Goal: Task Accomplishment & Management: Manage account settings

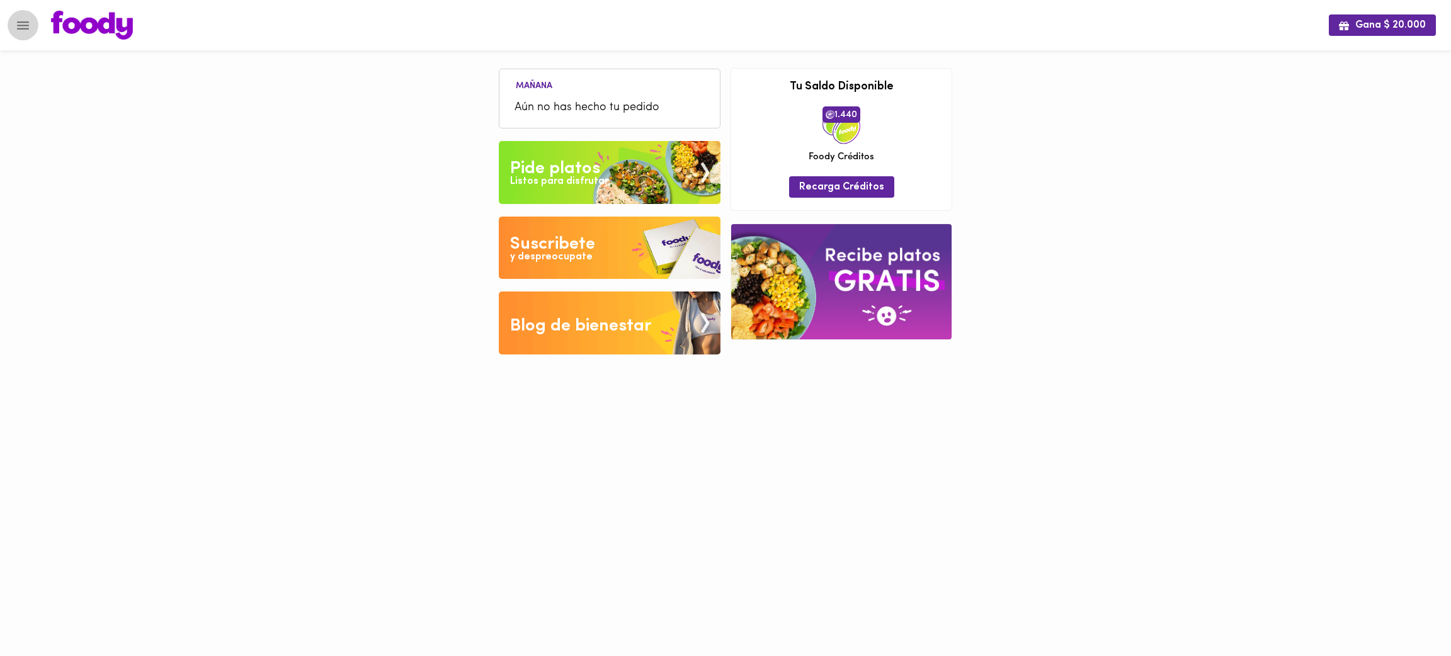
click at [22, 19] on icon "Menu" at bounding box center [23, 26] width 16 height 16
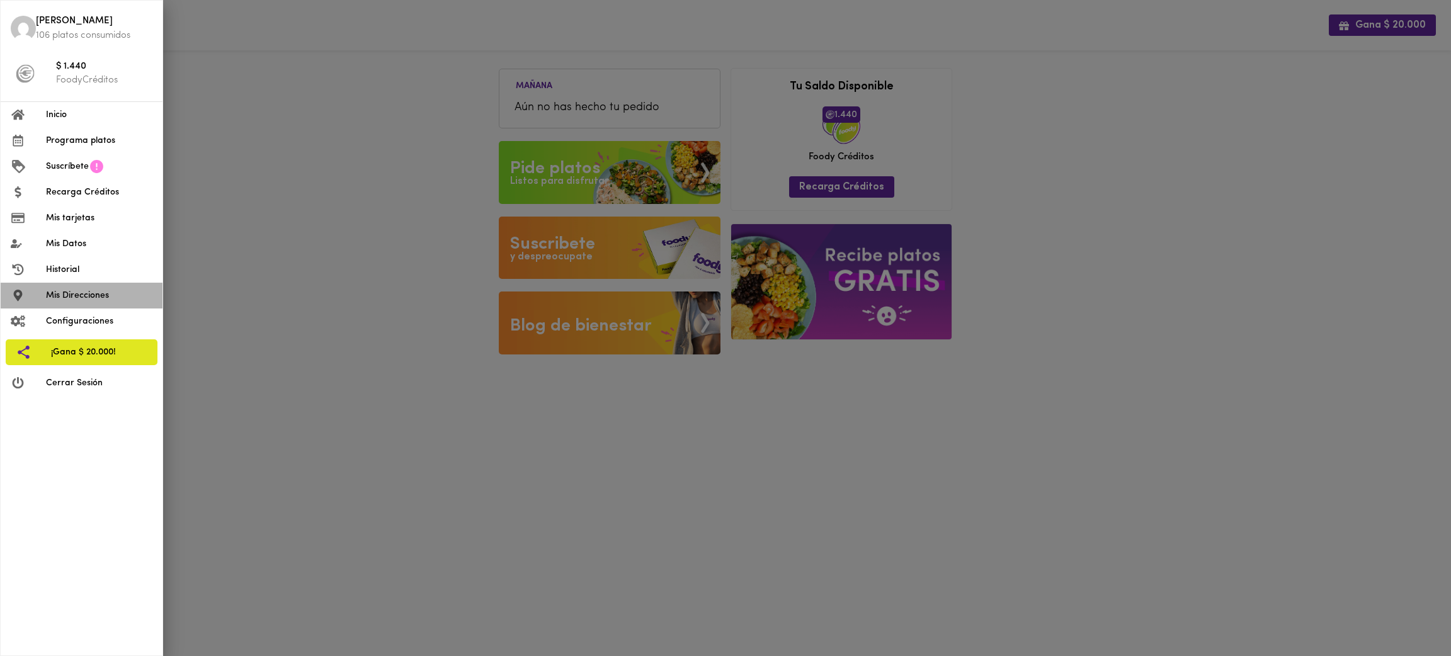
click at [105, 295] on span "Mis Direcciones" at bounding box center [99, 295] width 106 height 13
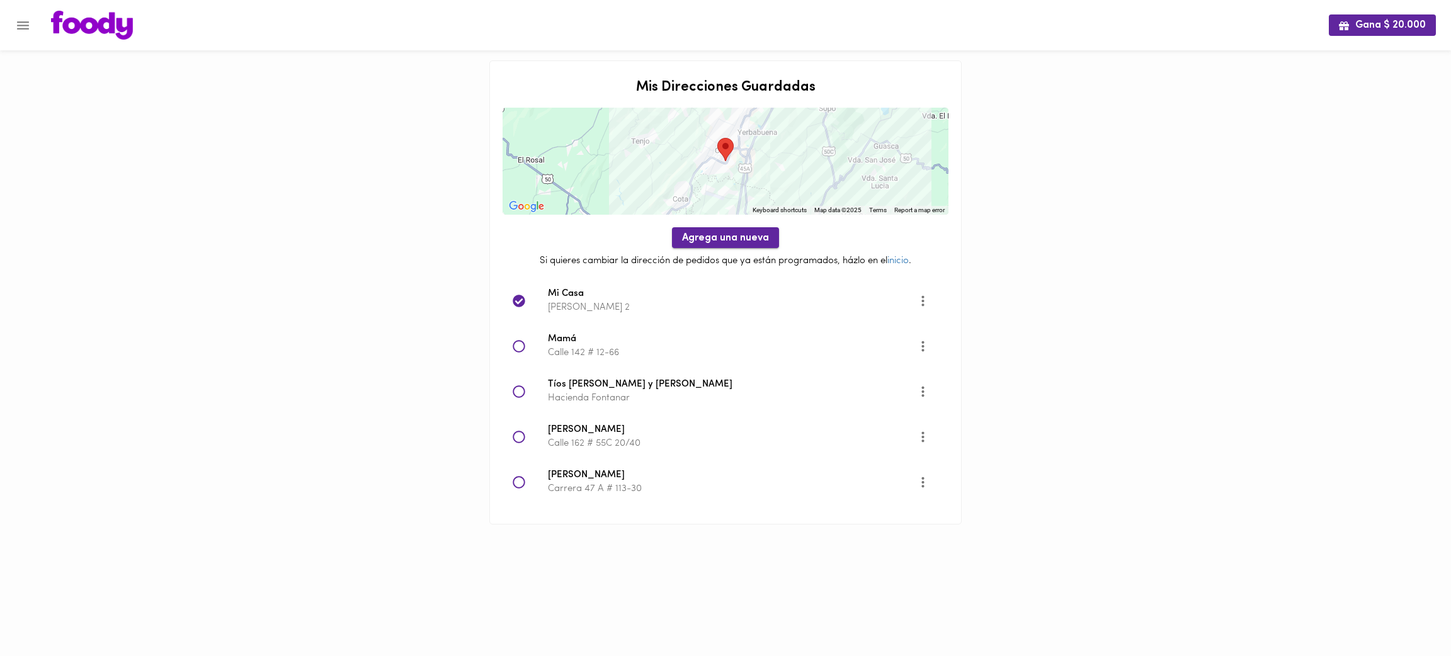
click at [730, 244] on span "Agrega una nueva" at bounding box center [725, 238] width 87 height 12
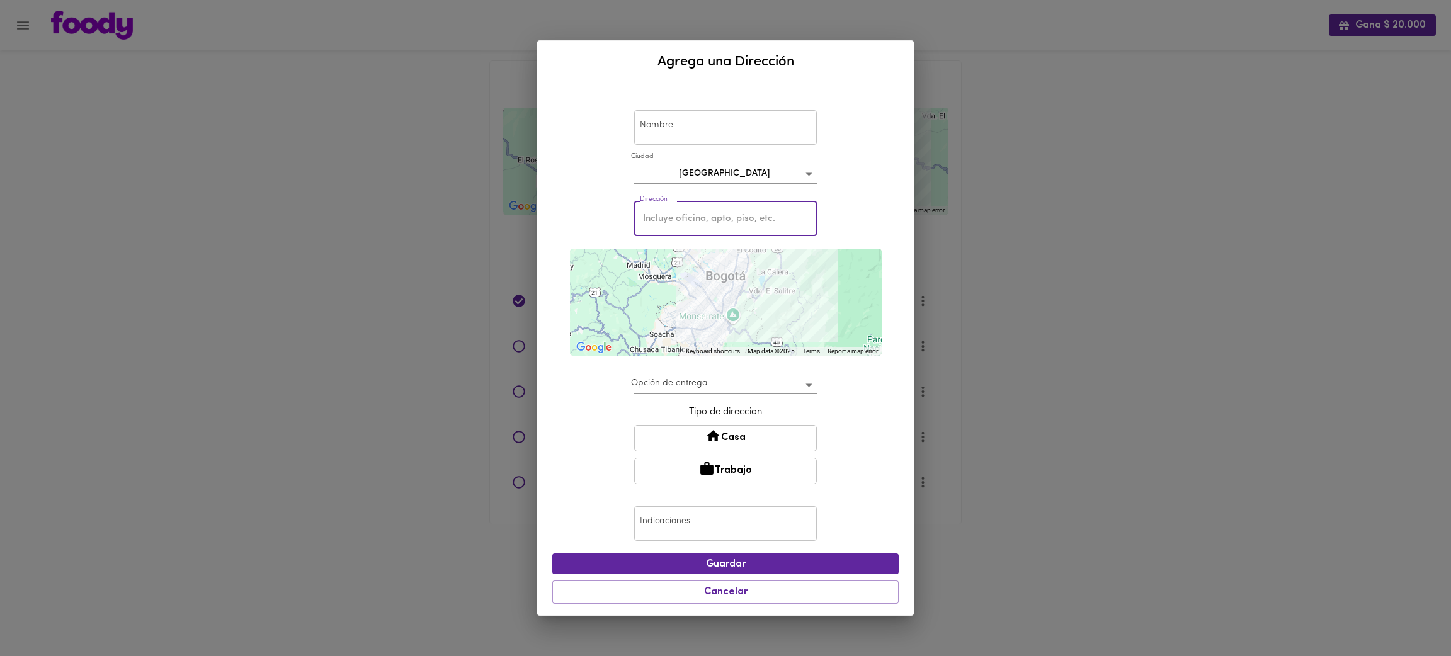
click at [721, 219] on input "text" at bounding box center [725, 219] width 183 height 35
paste input "CL 13 sur N 2 - 113"
type input "CL 13 sur N 2 - 113"
click at [721, 173] on body "Gana $ 20.000 Mis Direcciones Guardadas ← Move left → Move right ↑ Move up ↓ Mo…" at bounding box center [725, 278] width 1451 height 556
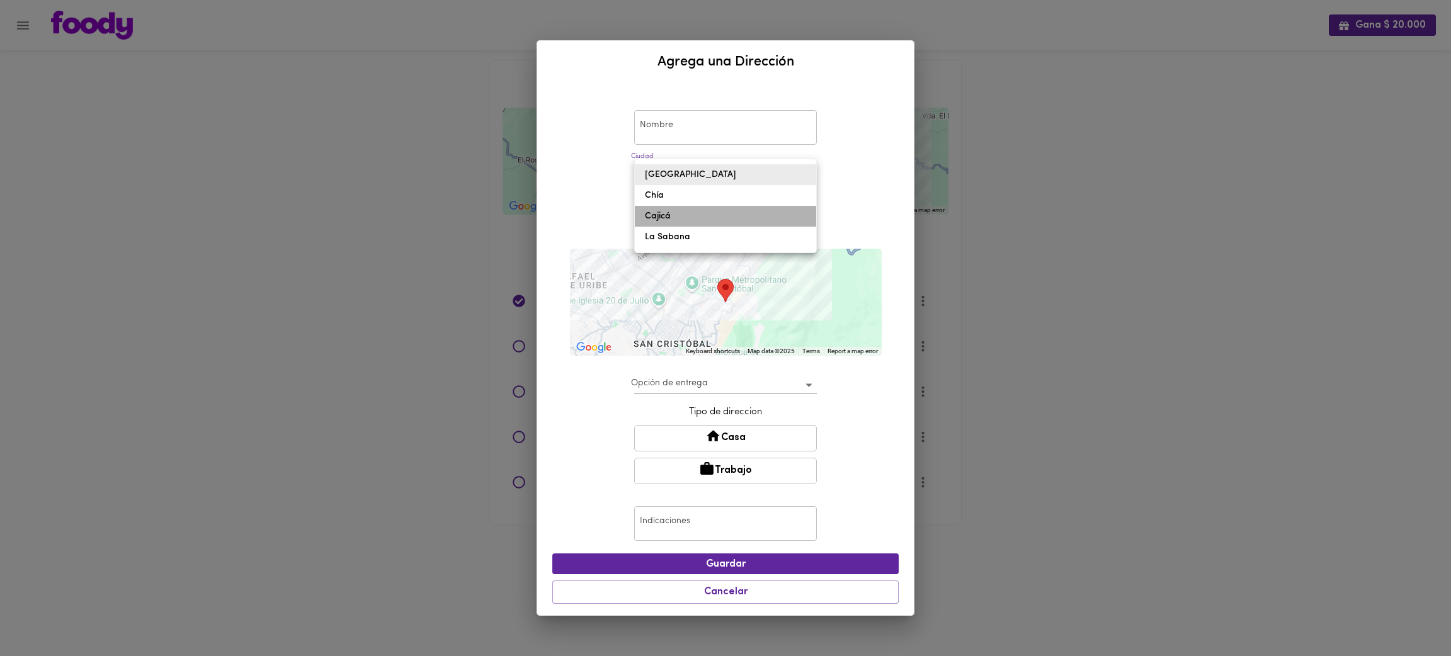
click at [719, 219] on li "Cajicá" at bounding box center [725, 216] width 181 height 21
type input "cajica"
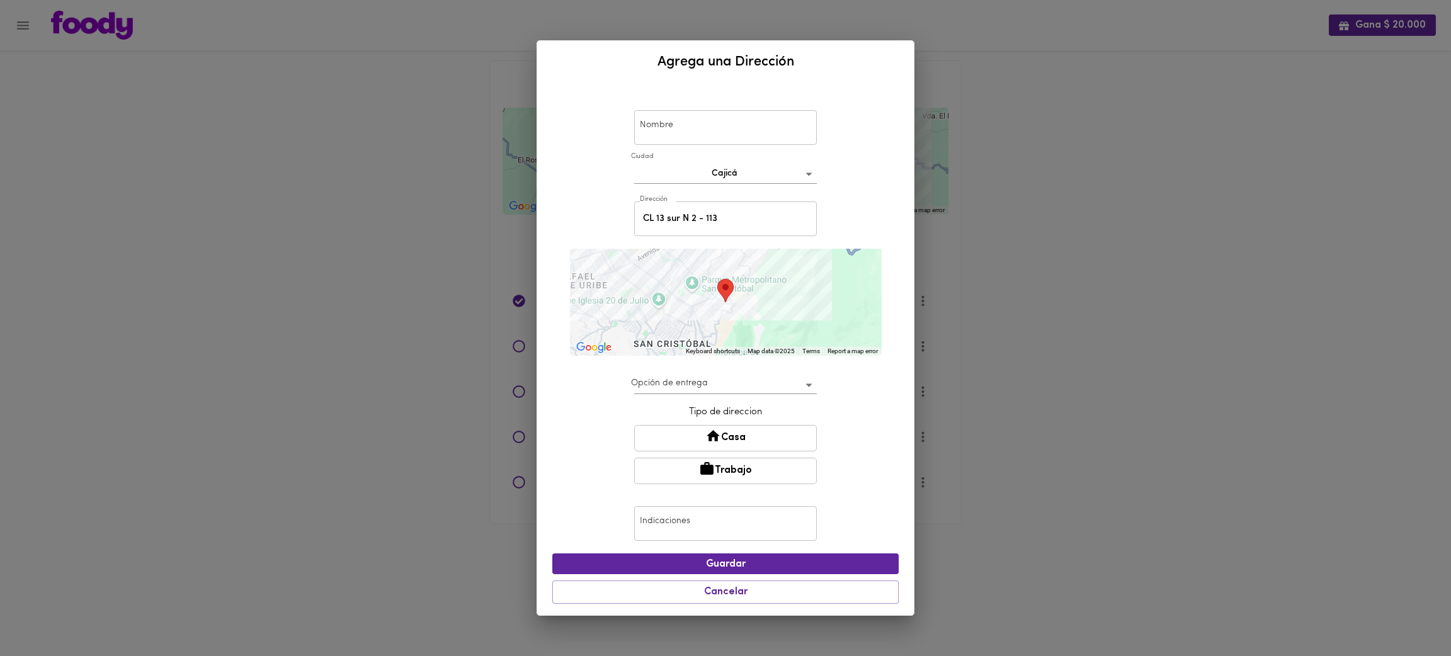
click at [902, 295] on div "Nombre Nombre [GEOGRAPHIC_DATA] cajica Dirección CL 13 sur N 2 - 113 Dirección …" at bounding box center [725, 349] width 377 height 532
click at [977, 296] on div "Agrega una Dirección Nombre Nombre [GEOGRAPHIC_DATA] cajica Dirección CL 13 sur…" at bounding box center [725, 328] width 1451 height 656
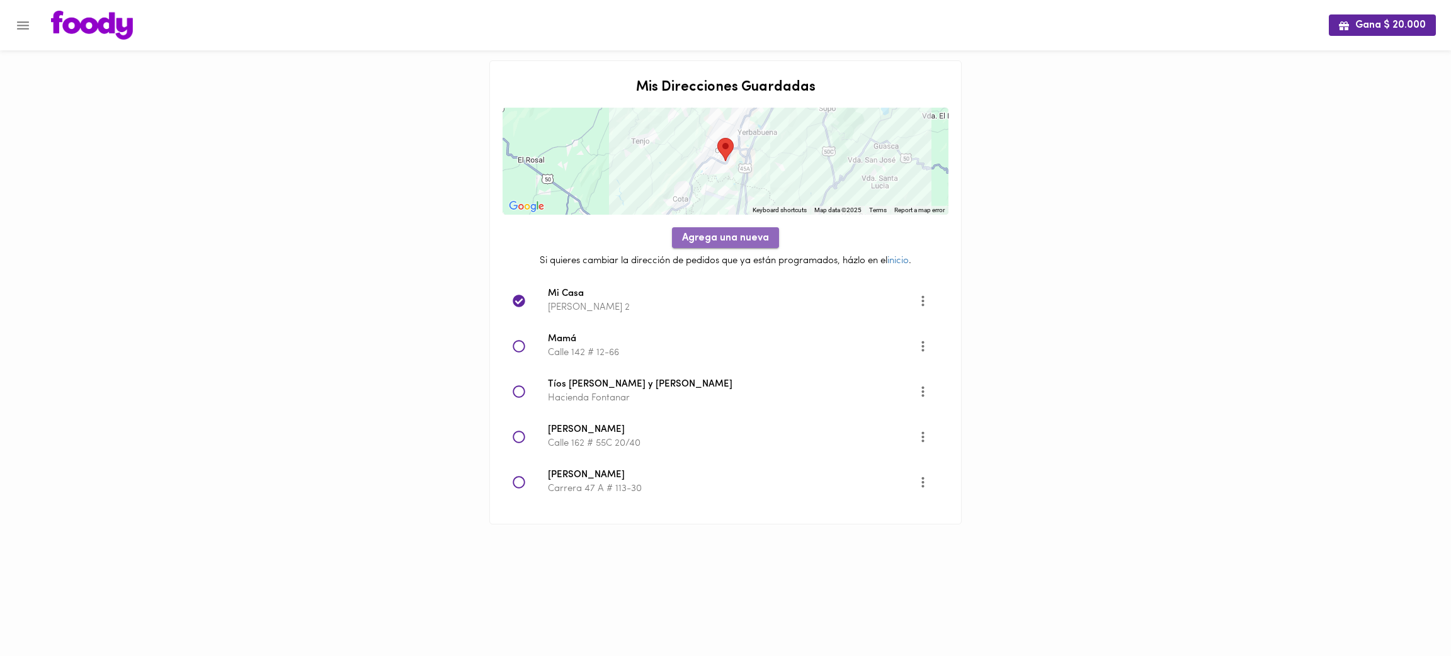
click at [738, 239] on span "Agrega una nueva" at bounding box center [725, 238] width 87 height 12
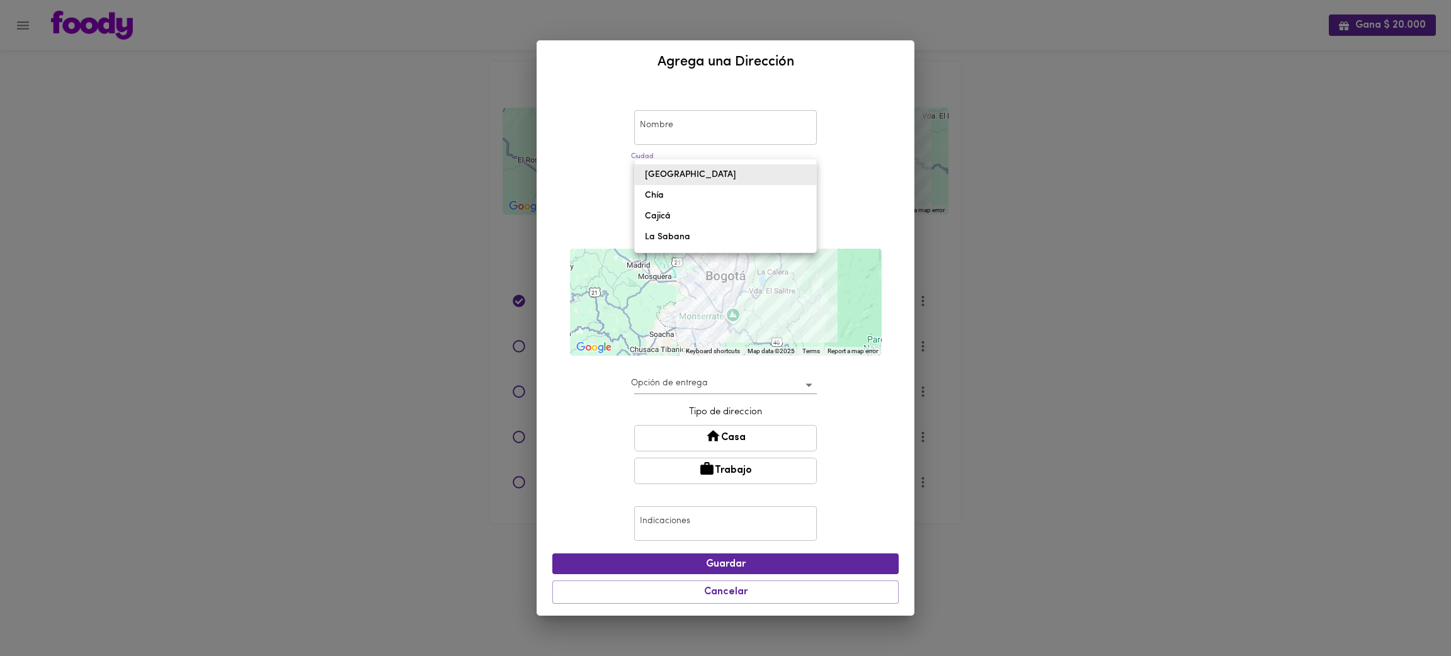
click at [721, 170] on body "Gana $ 20.000 Mis Direcciones Guardadas ← Move left → Move right ↑ Move up ↓ Mo…" at bounding box center [725, 278] width 1451 height 556
click at [724, 223] on li "Cajicá" at bounding box center [725, 216] width 181 height 21
type input "cajica"
click at [719, 213] on input "text" at bounding box center [725, 219] width 183 height 35
paste input "CL 13 sur N 2 - 113"
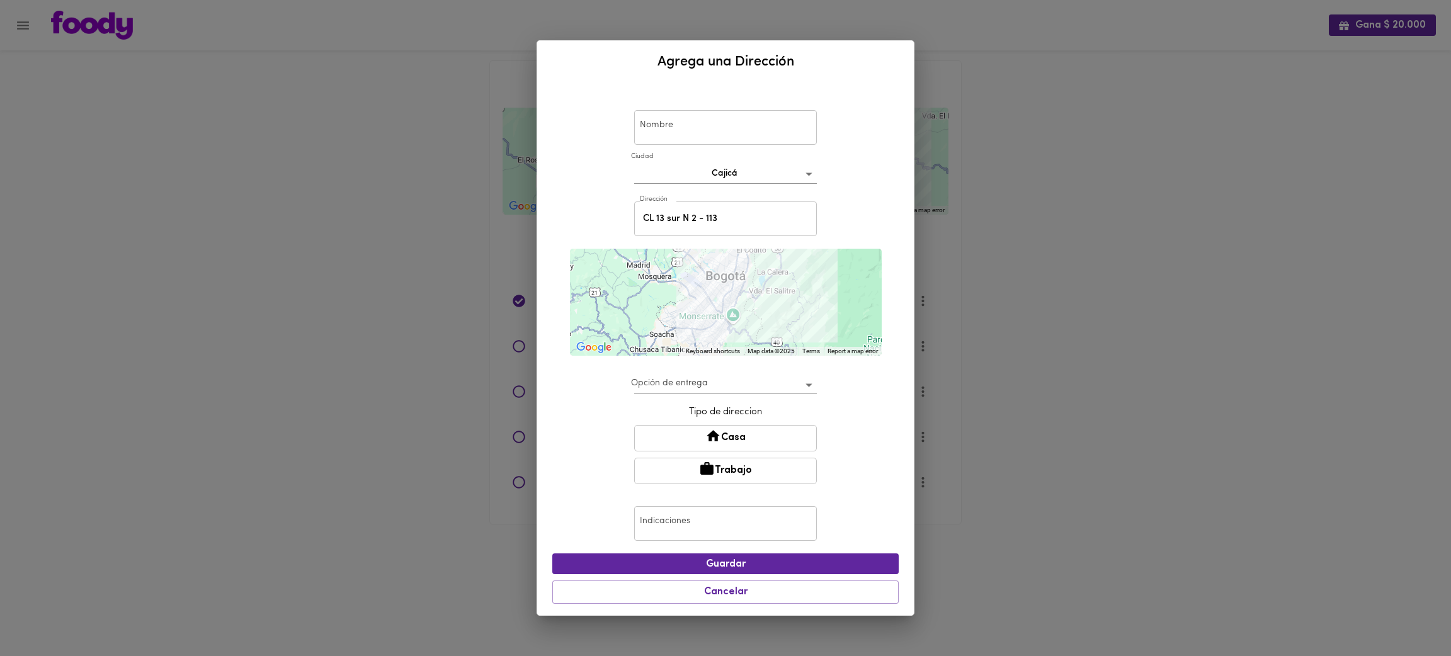
click at [903, 297] on div "Nombre Nombre [GEOGRAPHIC_DATA] cajica Dirección CL 13 sur N 2 - 113 Dirección …" at bounding box center [725, 349] width 377 height 532
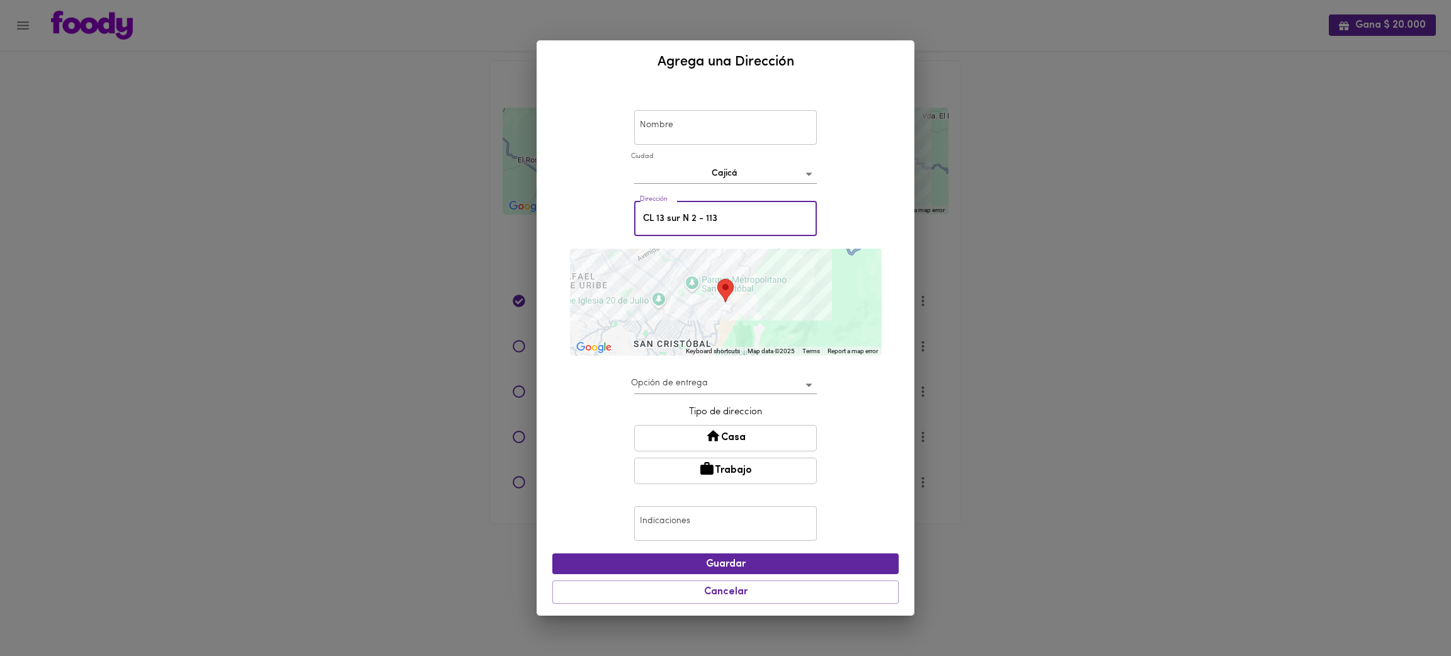
click at [753, 218] on input "CL 13 sur N 2 - 113" at bounding box center [725, 219] width 183 height 35
click at [894, 294] on div "Nombre Nombre [GEOGRAPHIC_DATA] cajica Dirección CL 13 sur N 2 - 113 cajica Dir…" at bounding box center [725, 349] width 346 height 522
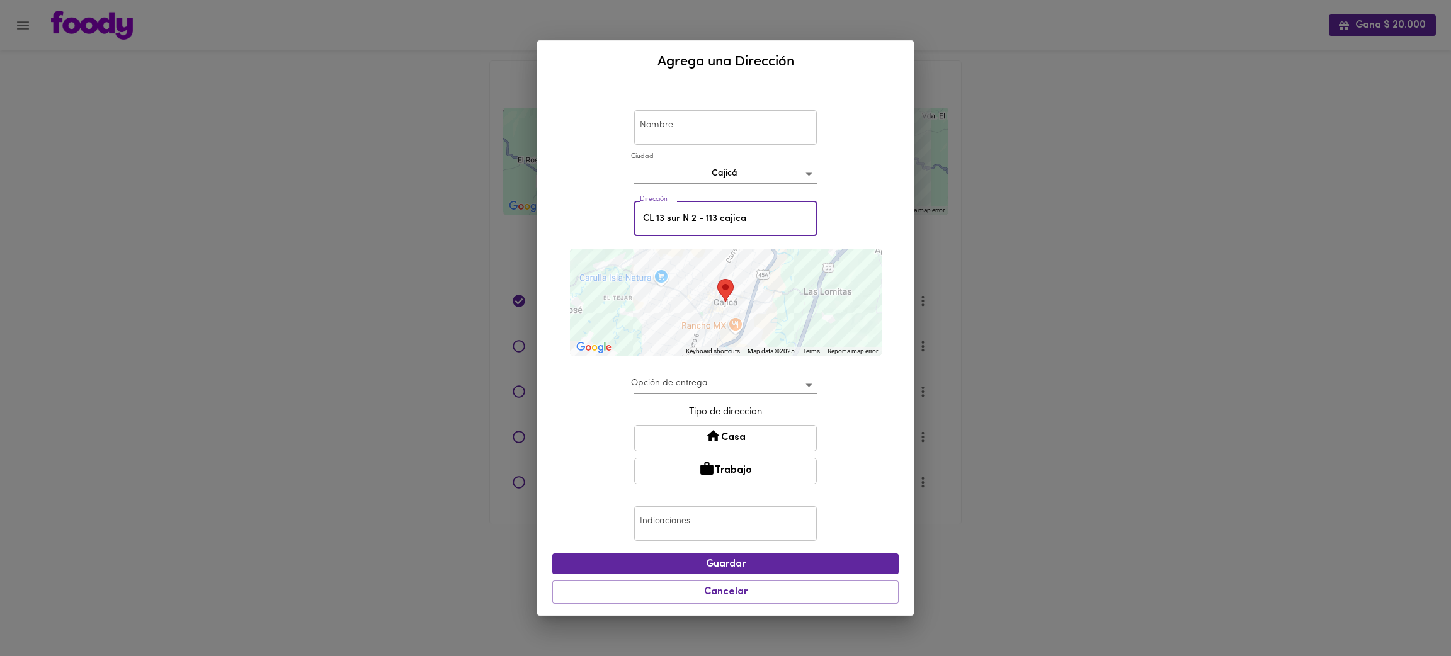
click at [757, 220] on input "CL 13 sur N 2 - 113 cajica" at bounding box center [725, 219] width 183 height 35
click at [890, 291] on div "Nombre Nombre [GEOGRAPHIC_DATA] cajica Dirección CL 13 sur N 2 - 113 cajicá Dir…" at bounding box center [725, 349] width 346 height 522
click at [782, 217] on input "CL 13 sur N 2 - 113 cajicá" at bounding box center [725, 219] width 183 height 35
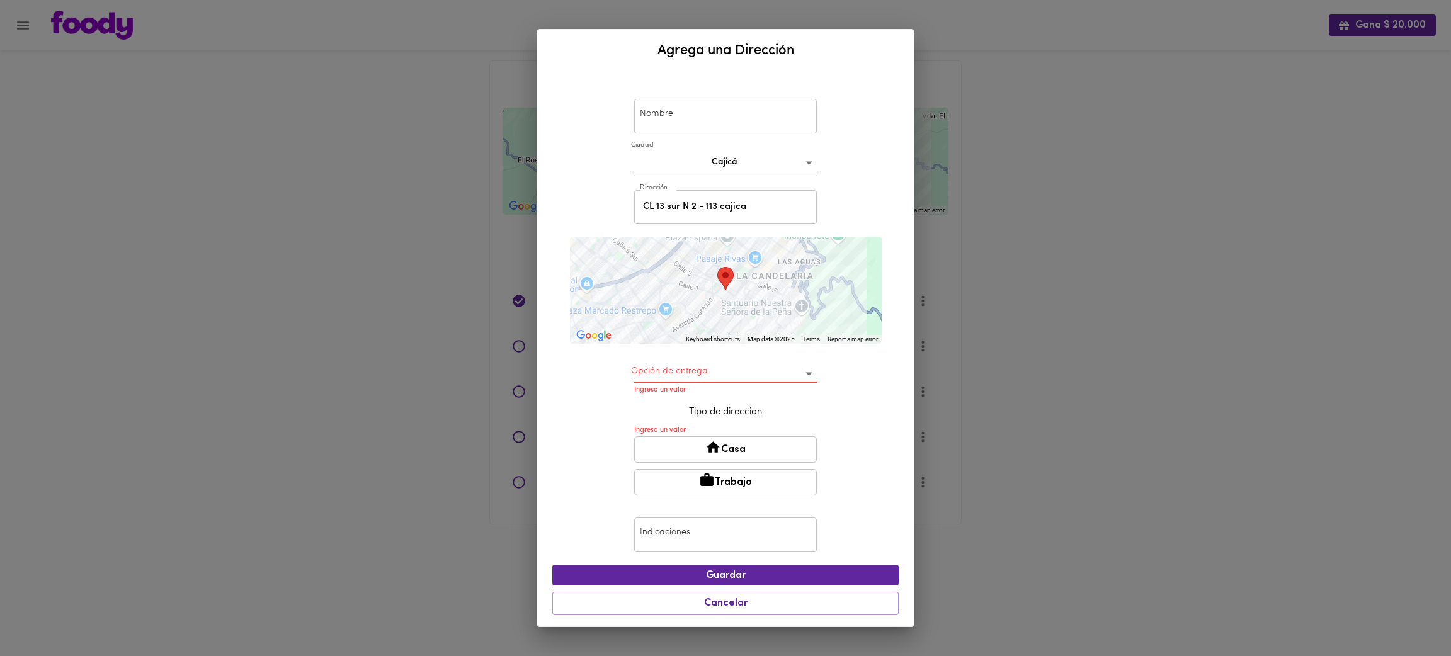
click at [891, 289] on div "Nombre Nombre [GEOGRAPHIC_DATA] cajica Dirección CL 13 sur N 2 - 113 cajica Dir…" at bounding box center [725, 349] width 346 height 545
click at [656, 215] on input "CL 13 sur N 2 - 113 cajica" at bounding box center [725, 207] width 183 height 35
click at [898, 283] on div "Nombre Nombre [GEOGRAPHIC_DATA] cajica Dirección [STREET_ADDRESS] Dirección ← M…" at bounding box center [725, 349] width 377 height 555
click at [667, 210] on input "Calle 13 sur N 2 - 113 cajica" at bounding box center [725, 207] width 183 height 35
type input "13 sur N 2 - 113 cajica"
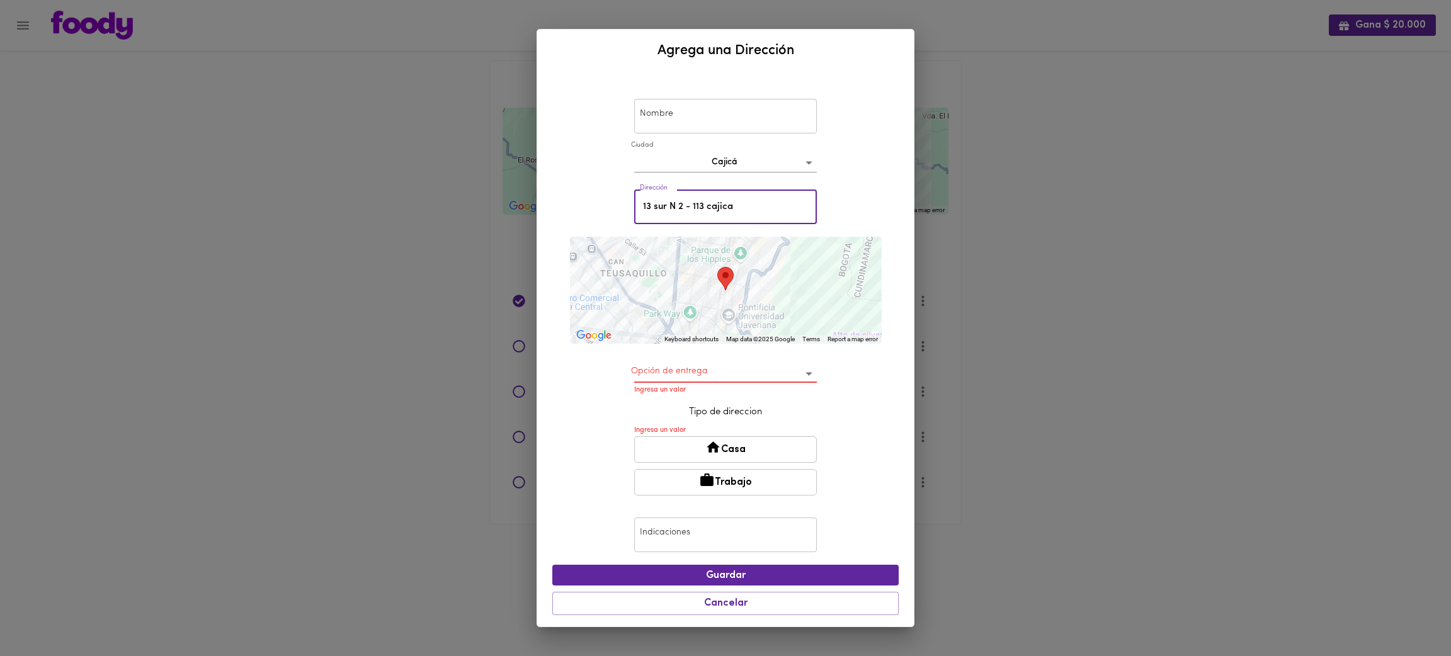
drag, startPoint x: 761, startPoint y: 217, endPoint x: 610, endPoint y: 217, distance: 151.2
click at [610, 217] on div "Nombre Nombre [GEOGRAPHIC_DATA] cajica Dirección 13 sur N 2 - 113 cajica Direcc…" at bounding box center [725, 349] width 346 height 545
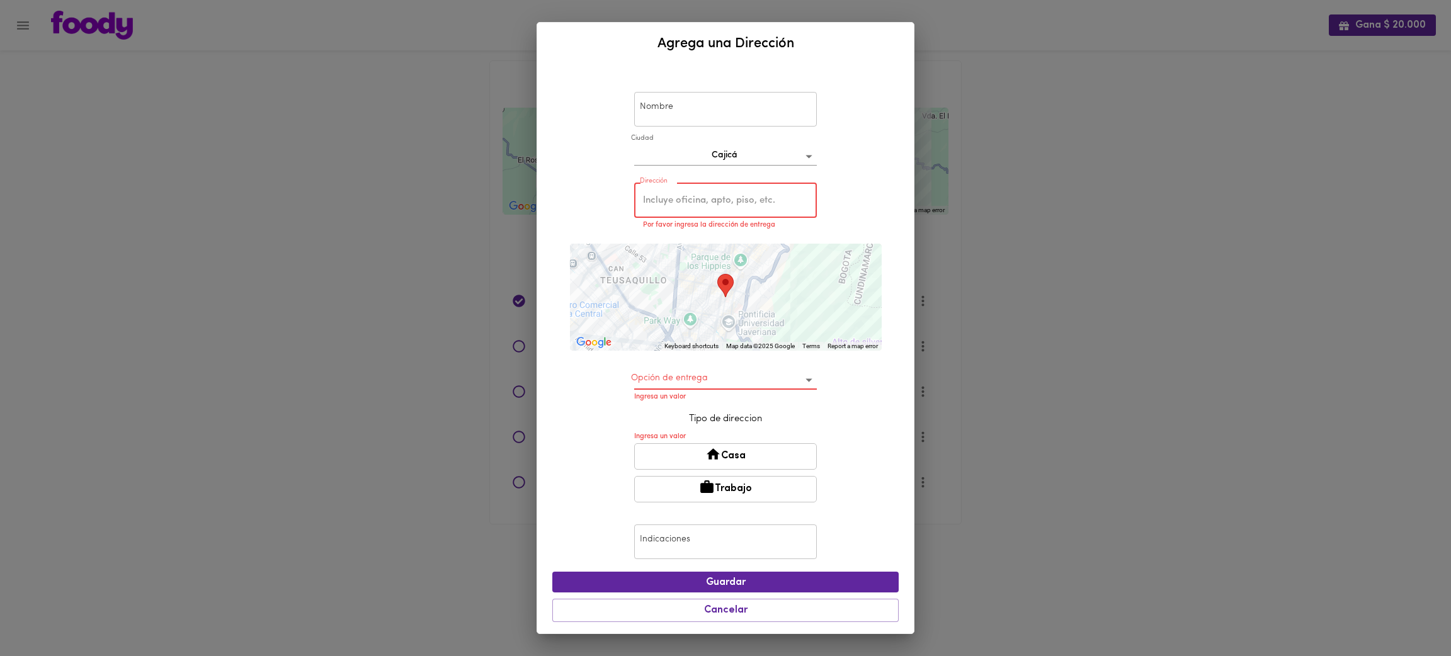
paste input "CL 13 sur N 2 - 113"
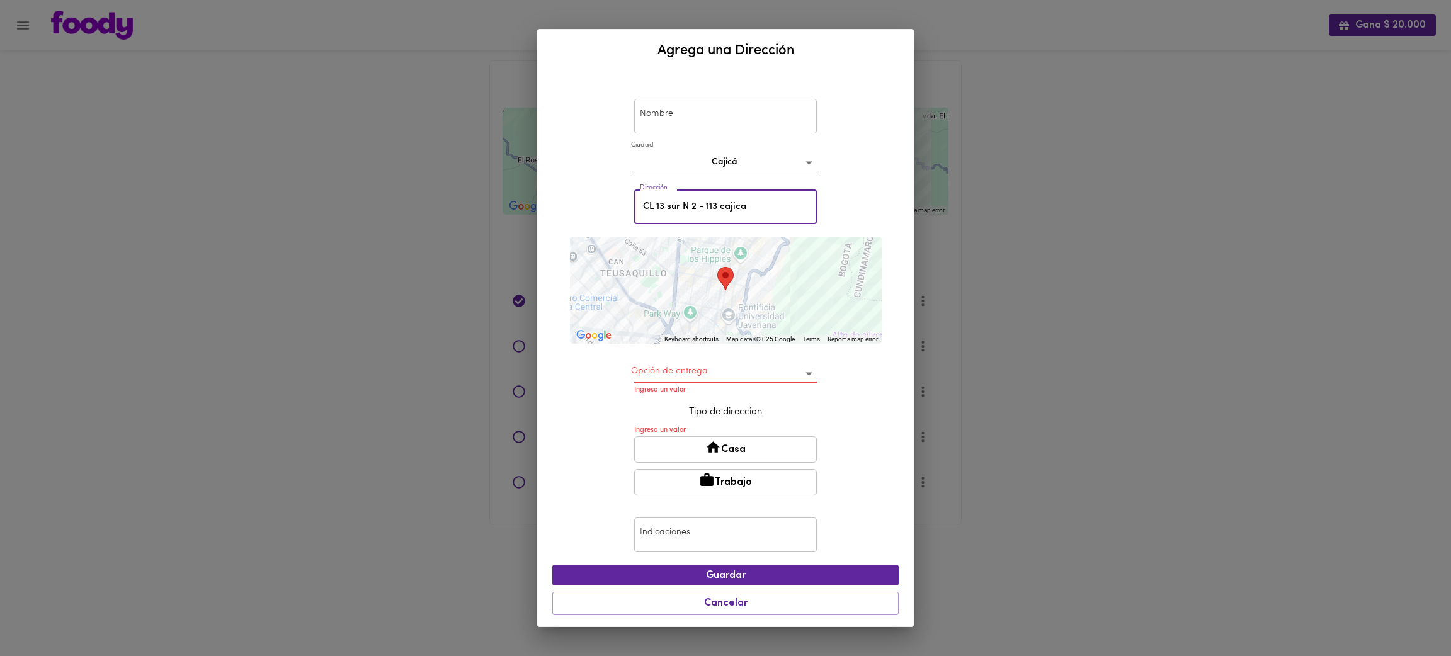
click at [903, 290] on div "Nombre Nombre [GEOGRAPHIC_DATA] cajica Dirección CL 13 sur N 2 - 113 cajica Dir…" at bounding box center [725, 349] width 377 height 555
drag, startPoint x: 779, startPoint y: 211, endPoint x: 602, endPoint y: 223, distance: 177.4
click at [602, 223] on div "Nombre Nombre [GEOGRAPHIC_DATA] cajica Dirección CL 13 sur N 2 - 113 cajica Dir…" at bounding box center [725, 349] width 346 height 545
paste input "condominio piedra seren"
type input "condominio [PERSON_NAME]"
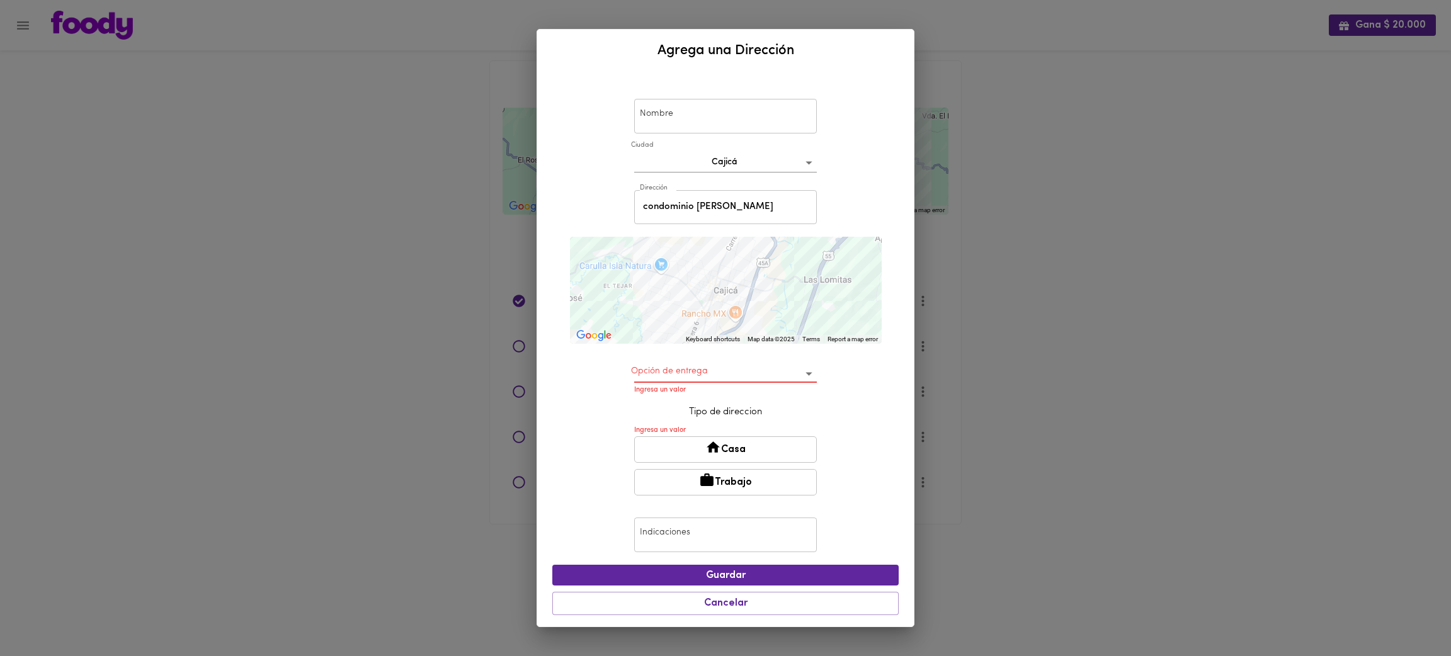
click at [901, 282] on div "Nombre Nombre [GEOGRAPHIC_DATA] cajica Dirección condominio [PERSON_NAME] Direc…" at bounding box center [725, 349] width 377 height 555
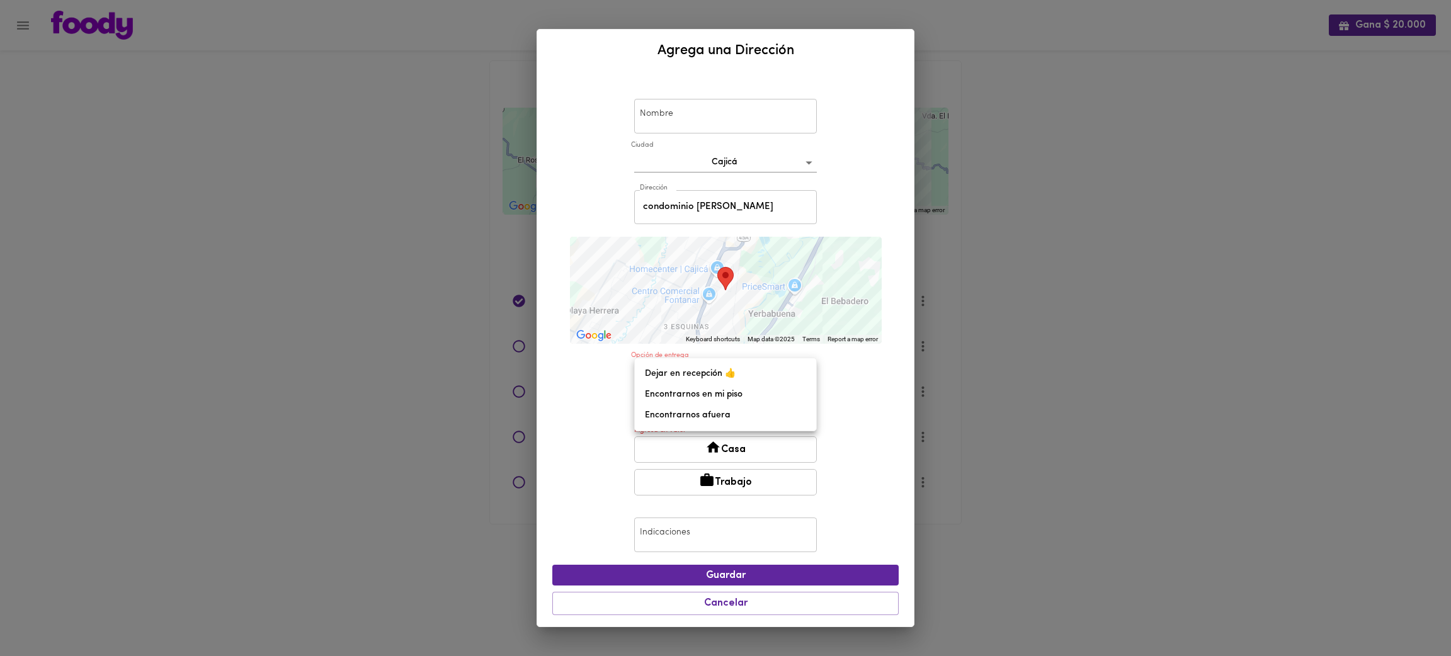
click at [734, 369] on body "Gana $ 20.000 Mis Direcciones Guardadas ← Move left → Move right ↑ Move up ↓ Mo…" at bounding box center [725, 278] width 1451 height 556
click at [758, 416] on li "Encontrarnos afuera" at bounding box center [725, 415] width 181 height 21
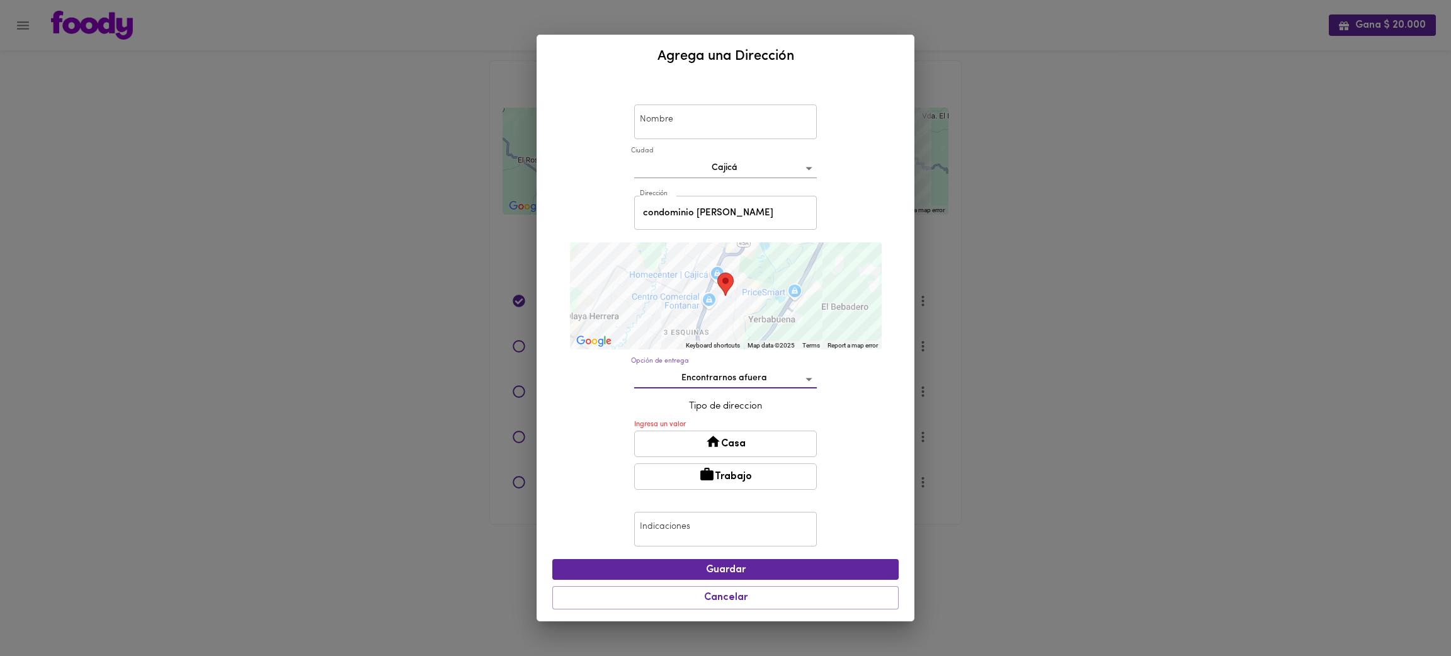
click at [767, 376] on body "Gana $ 20.000 Mis Direcciones Guardadas ← Move left → Move right ↑ Move up ↓ Mo…" at bounding box center [725, 278] width 1451 height 556
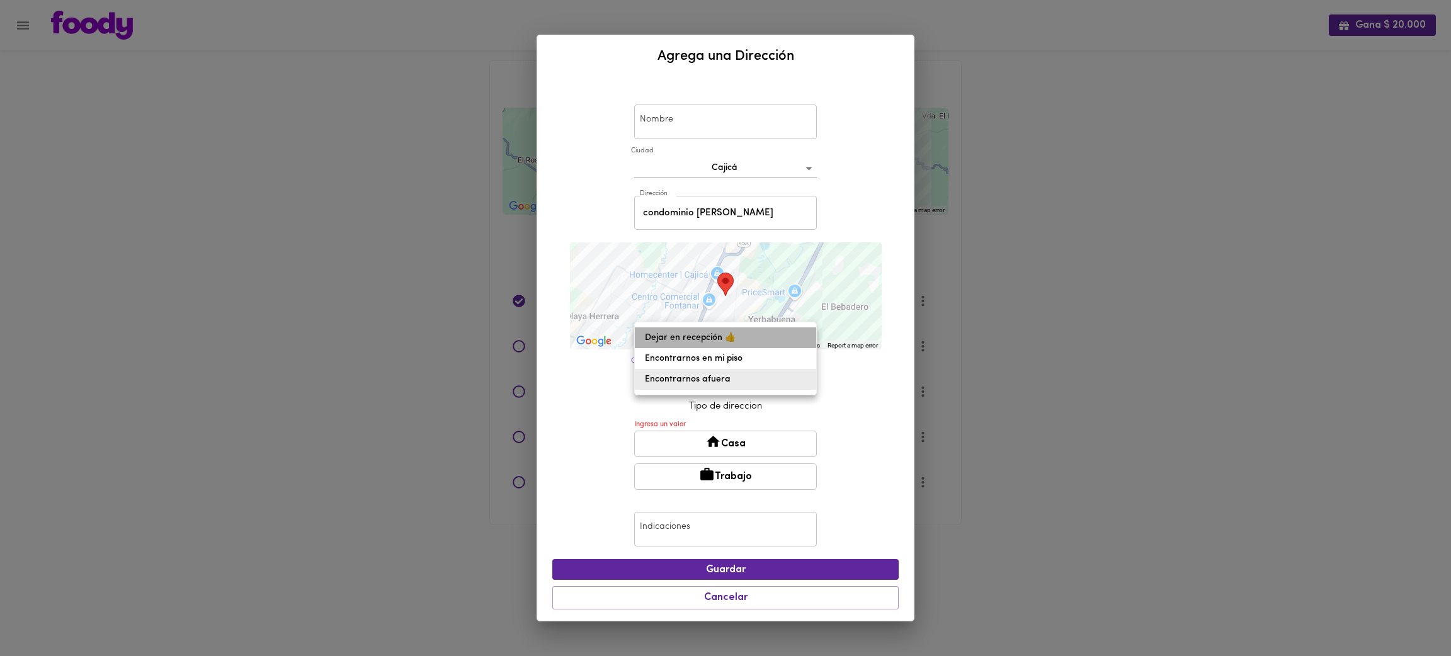
click at [758, 340] on li "Dejar en recepción 👍" at bounding box center [725, 338] width 181 height 21
type input "leave-at-reception"
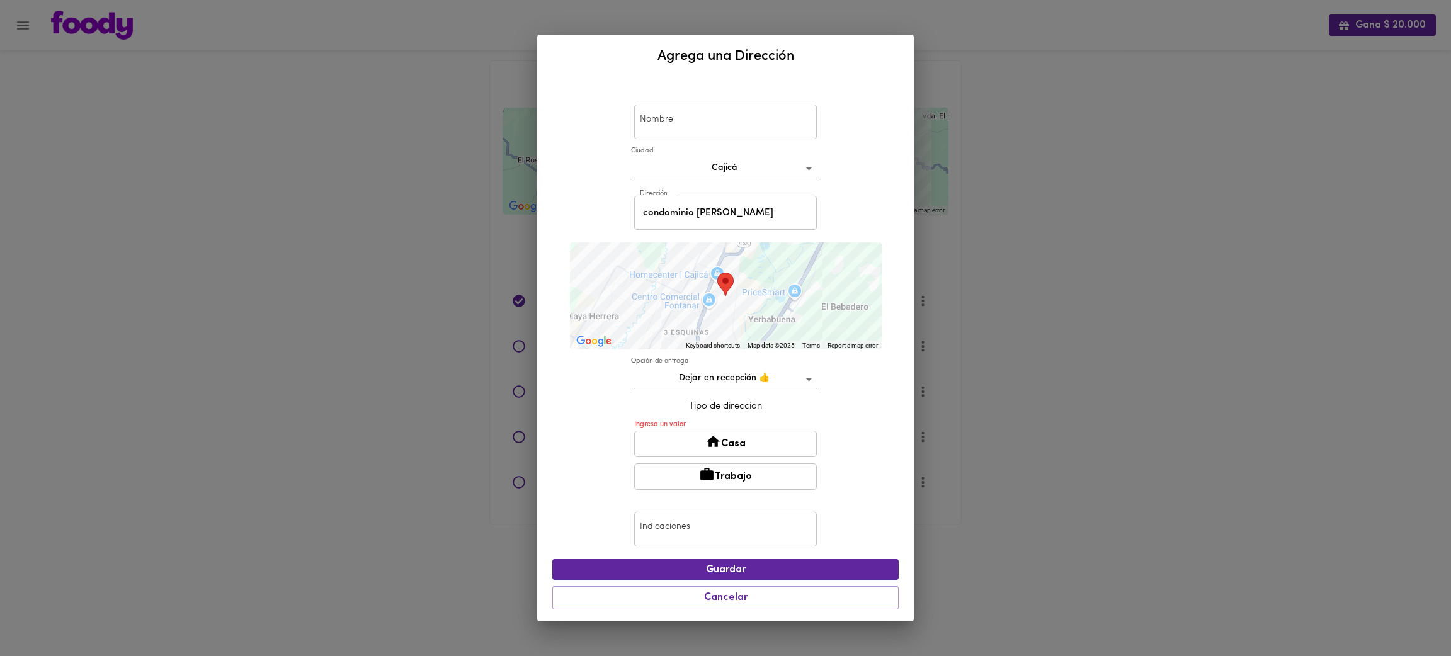
click at [961, 105] on div "Agrega una Dirección Nombre Nombre [GEOGRAPHIC_DATA] cajica Dirección condomini…" at bounding box center [725, 328] width 1451 height 656
